Goal: Transaction & Acquisition: Purchase product/service

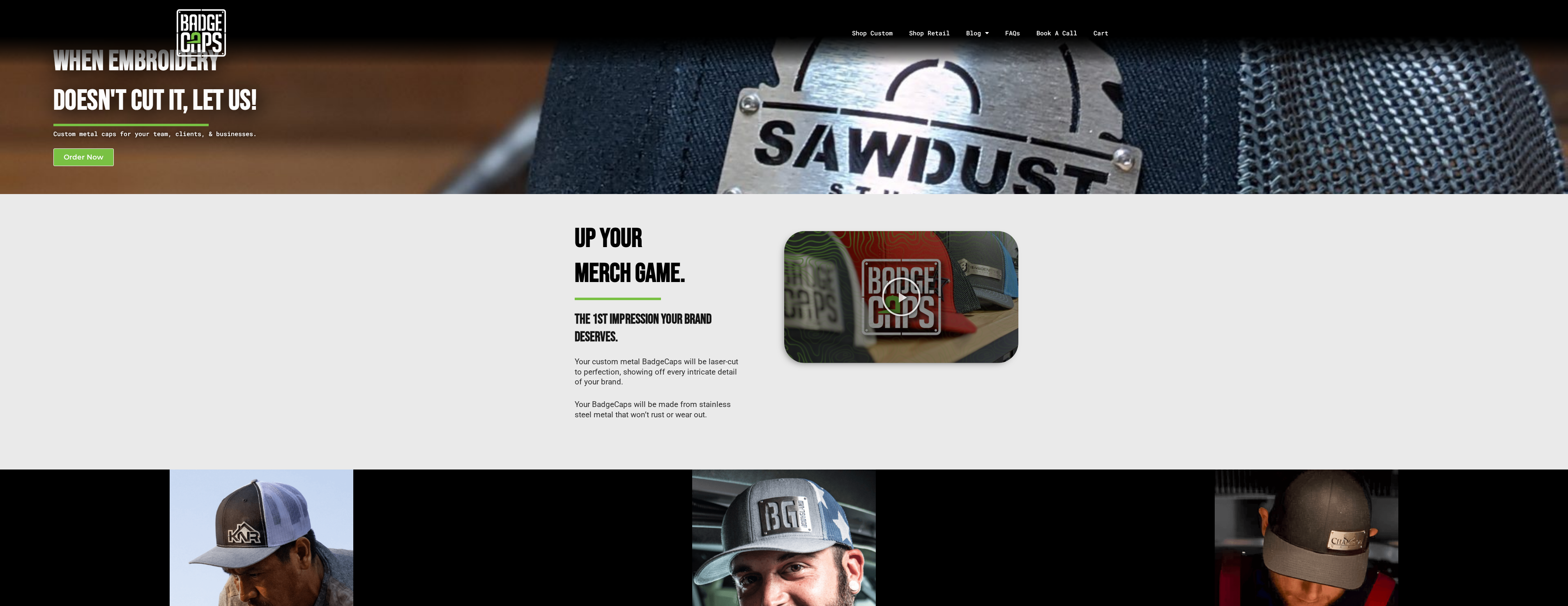
scroll to position [30, 0]
click at [881, 29] on link "Shop Custom" at bounding box center [872, 33] width 57 height 43
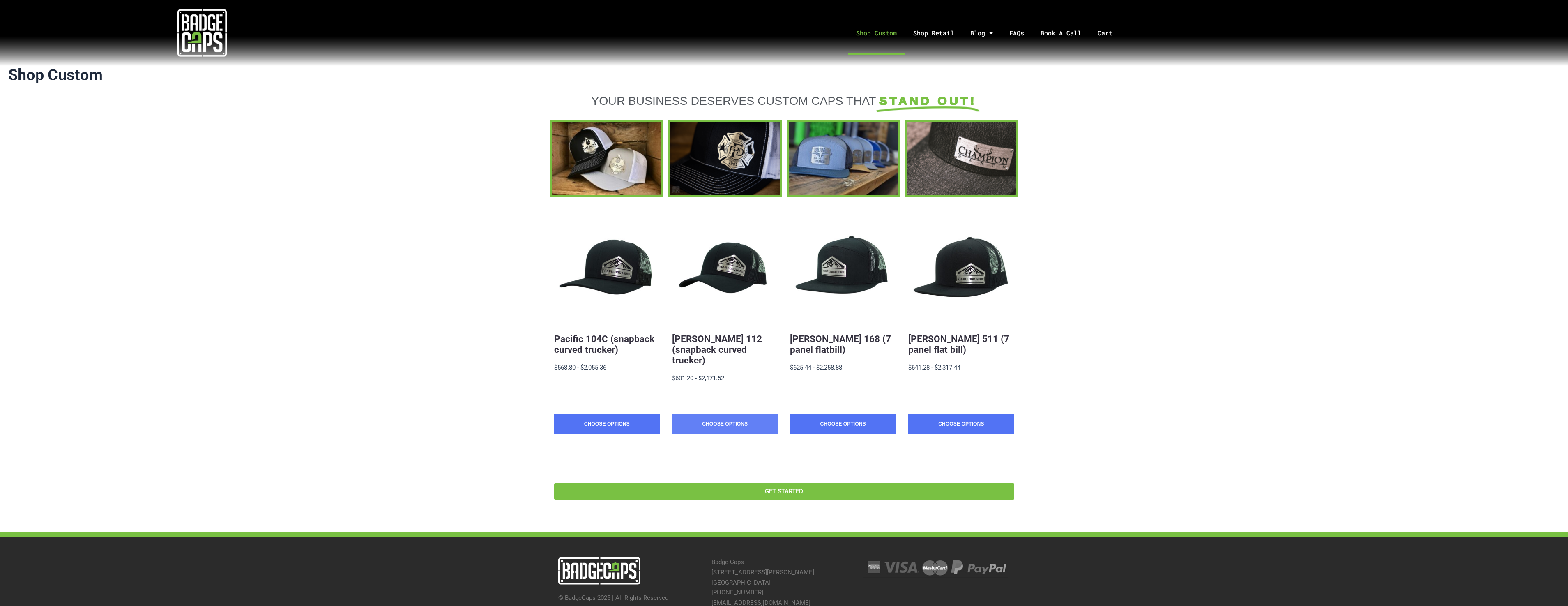
click at [713, 414] on link "Choose Options" at bounding box center [724, 425] width 105 height 21
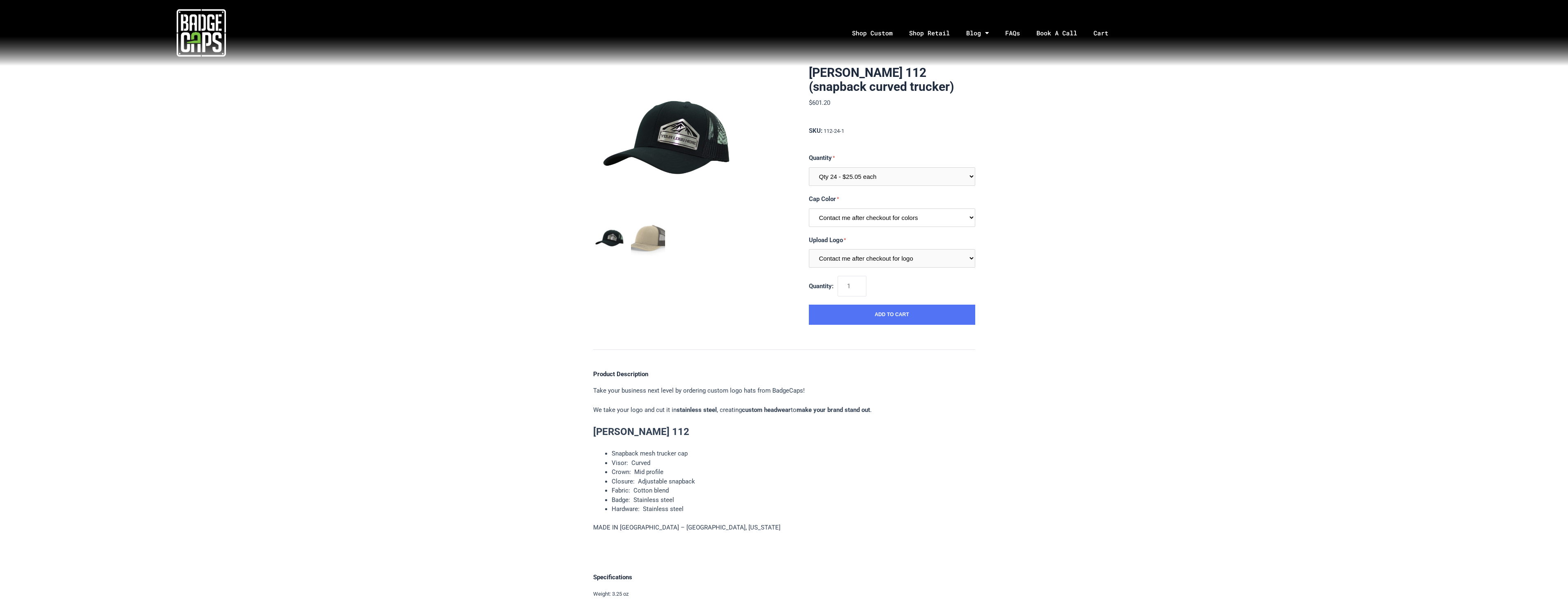
click at [908, 226] on select "Contact me after checkout for colors" at bounding box center [892, 217] width 166 height 18
click at [1039, 208] on div "[PERSON_NAME] 112 (snapback curved trucker) $601.20 MSRP: $601.20 0 reviews SKU…" at bounding box center [784, 373] width 1568 height 615
click at [924, 253] on select "Contact me after checkout for logo" at bounding box center [892, 258] width 166 height 18
click at [1085, 220] on div "Richardson 112 (snapback curved trucker) $601.20 MSRP: $601.20 0 reviews SKU: 1…" at bounding box center [784, 373] width 1568 height 615
